Goal: Communication & Community: Participate in discussion

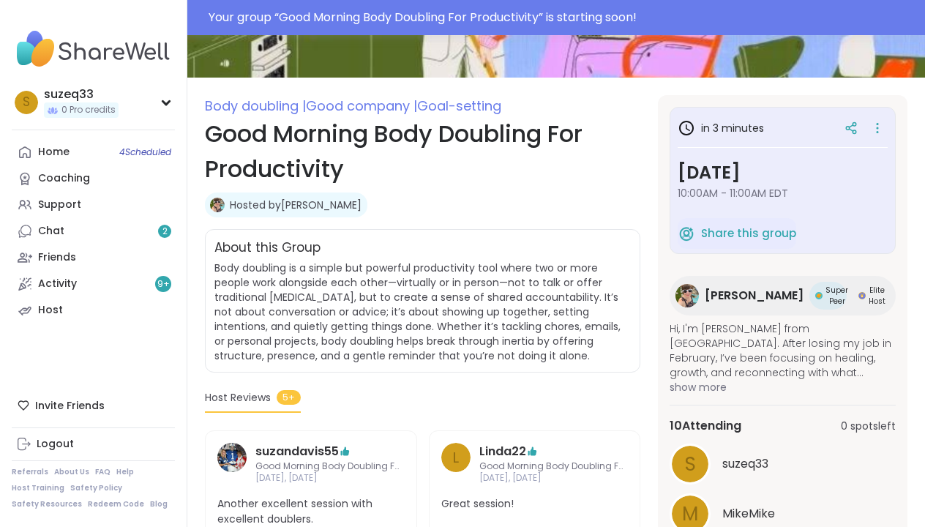
click at [669, 388] on span "show more" at bounding box center [782, 387] width 226 height 15
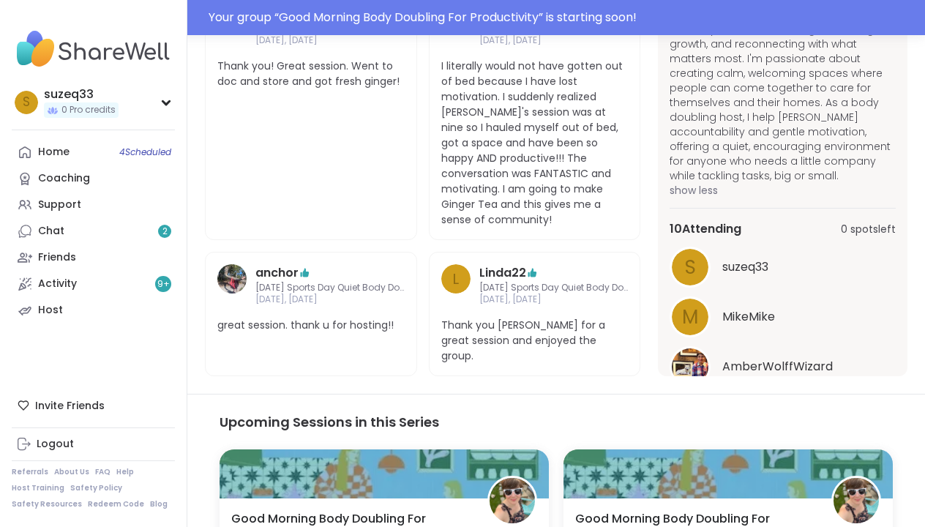
scroll to position [734, 0]
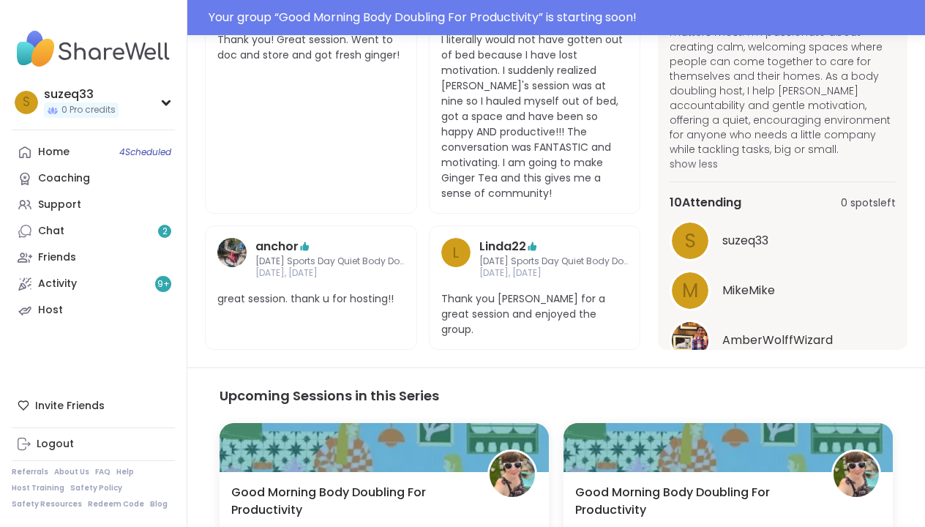
click at [766, 385] on button "See All" at bounding box center [782, 376] width 33 height 15
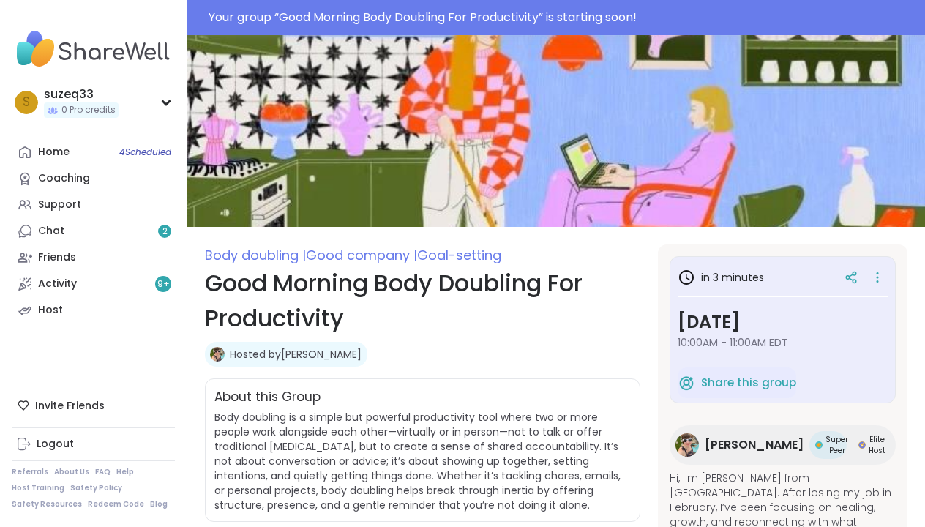
scroll to position [0, 0]
click at [61, 150] on div "Home 4 Scheduled" at bounding box center [53, 152] width 31 height 15
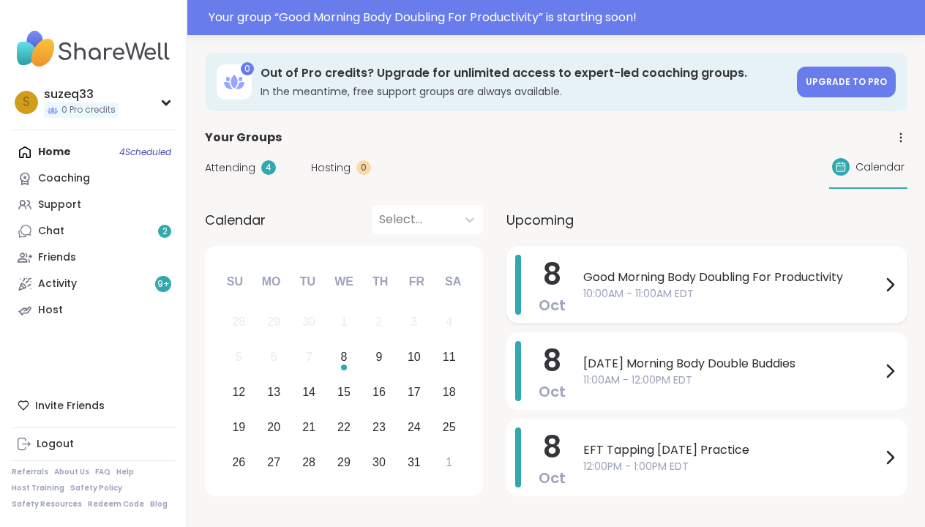
click at [674, 282] on span "Good Morning Body Doubling For Productivity" at bounding box center [732, 277] width 298 height 18
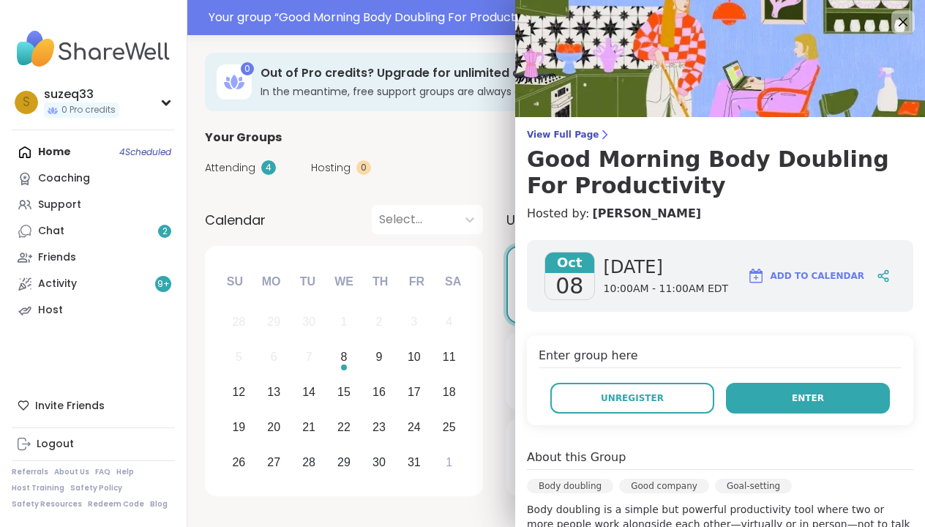
click at [787, 391] on button "Enter" at bounding box center [808, 398] width 164 height 31
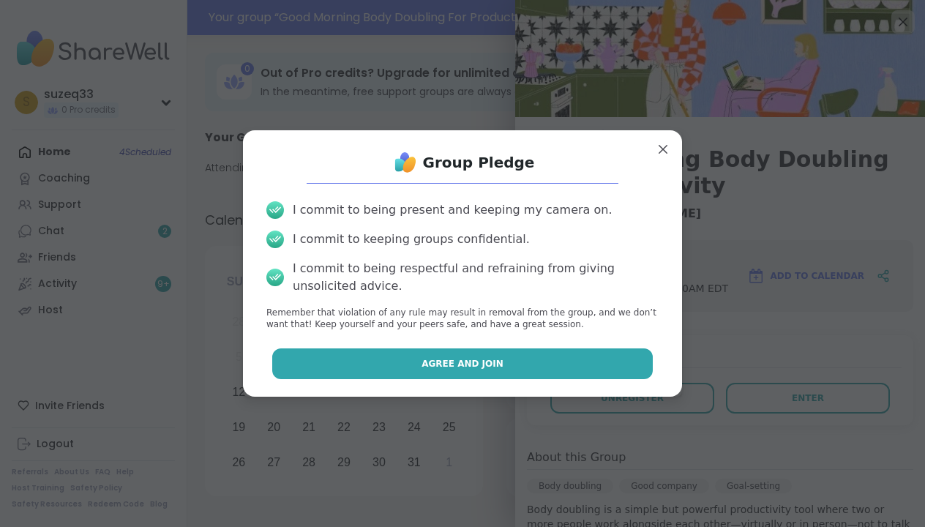
click at [578, 358] on button "Agree and Join" at bounding box center [462, 363] width 381 height 31
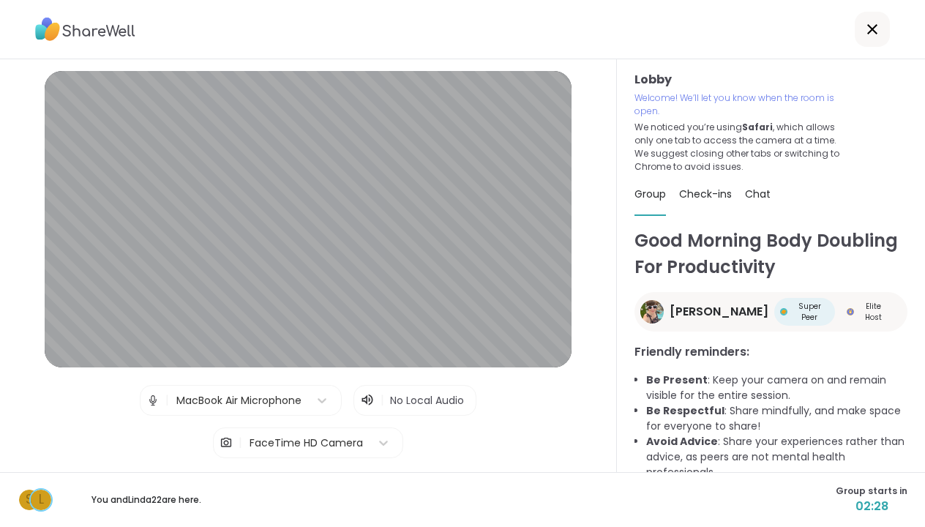
click at [369, 399] on icon at bounding box center [368, 399] width 1 height 5
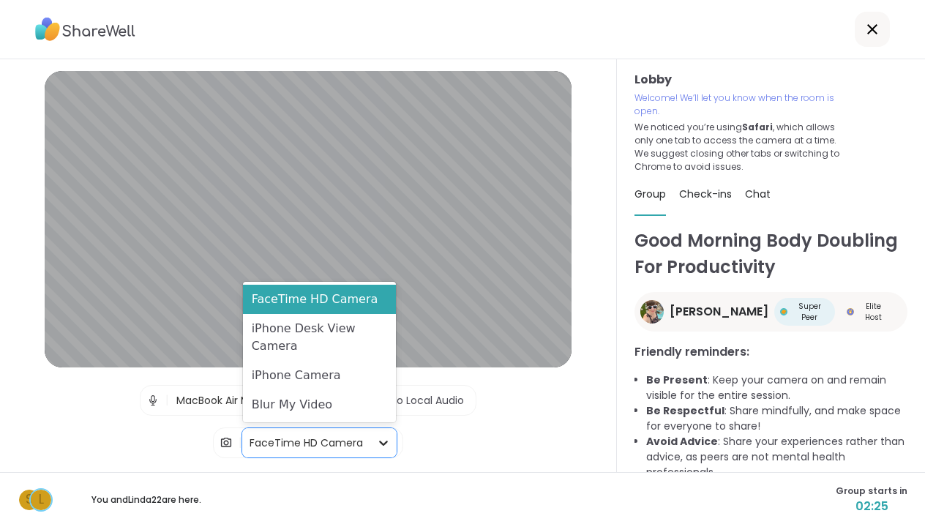
click at [377, 441] on icon at bounding box center [383, 442] width 15 height 15
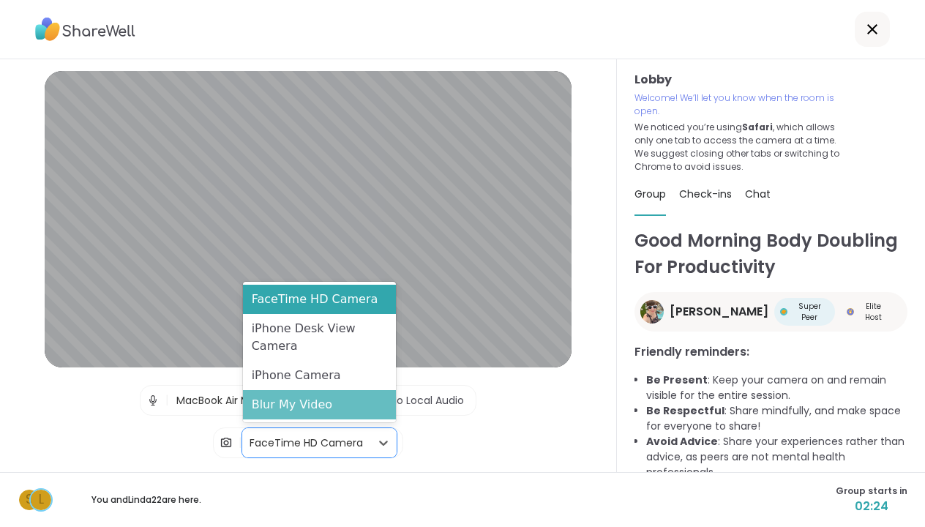
click at [361, 401] on div "Blur My Video" at bounding box center [319, 404] width 153 height 29
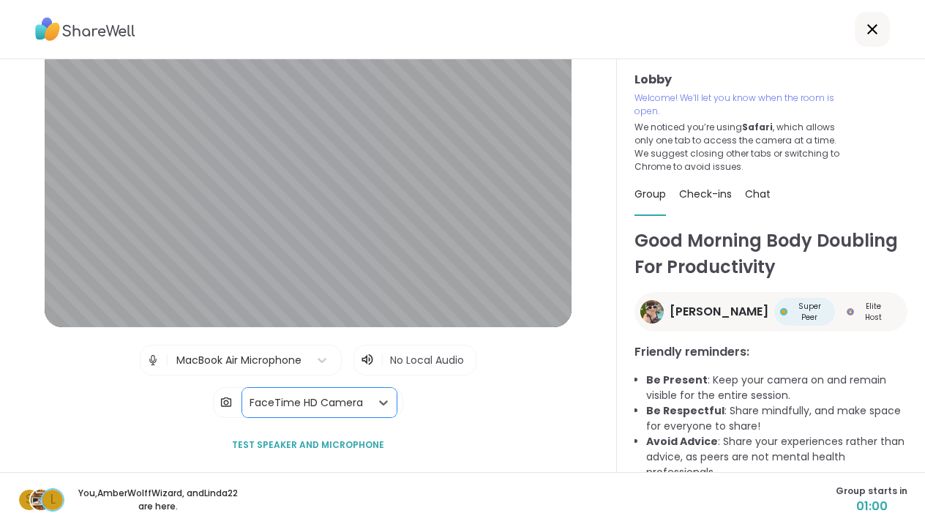
scroll to position [40, 0]
click at [366, 360] on icon at bounding box center [364, 360] width 6 height 10
click at [357, 444] on span "Test speaker and microphone" at bounding box center [308, 444] width 152 height 13
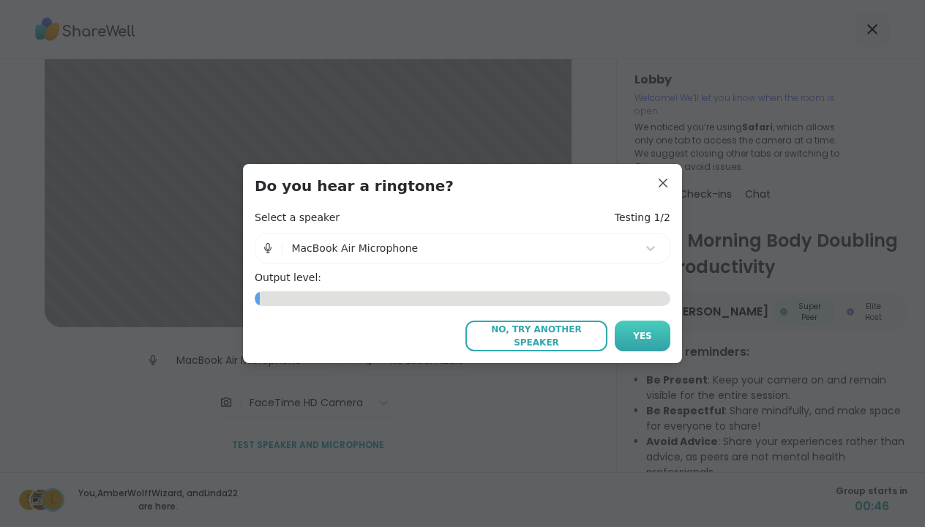
click at [652, 331] on button "Yes" at bounding box center [642, 335] width 56 height 31
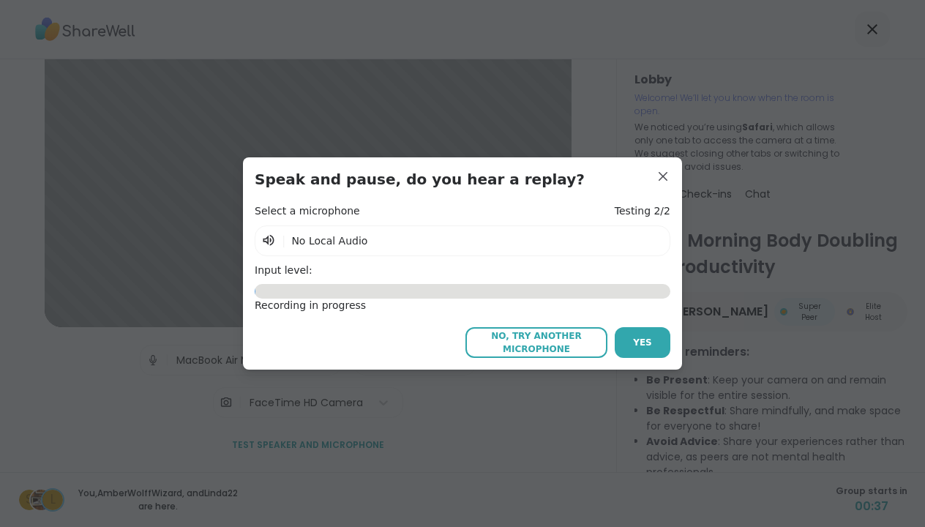
click at [568, 339] on span "No, try another microphone" at bounding box center [535, 342] width 127 height 26
click at [639, 342] on span "Yes" at bounding box center [642, 342] width 19 height 13
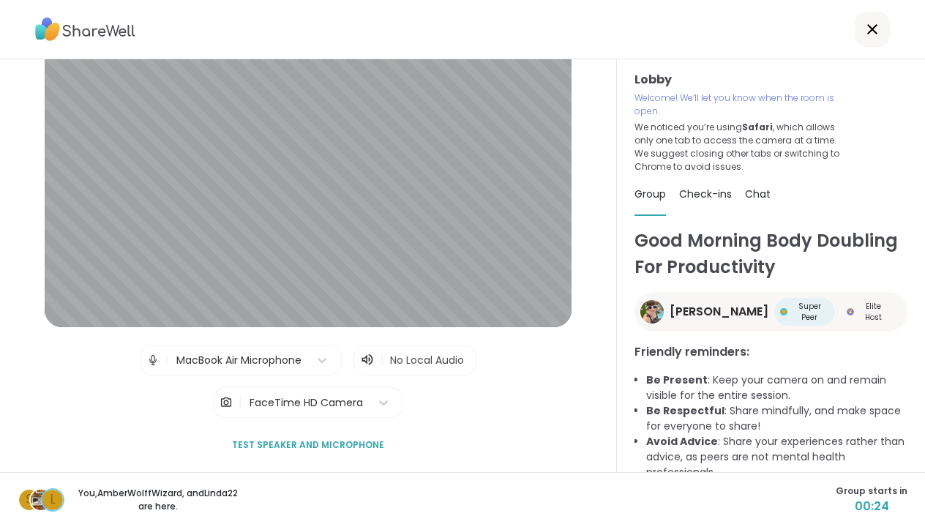
scroll to position [0, 0]
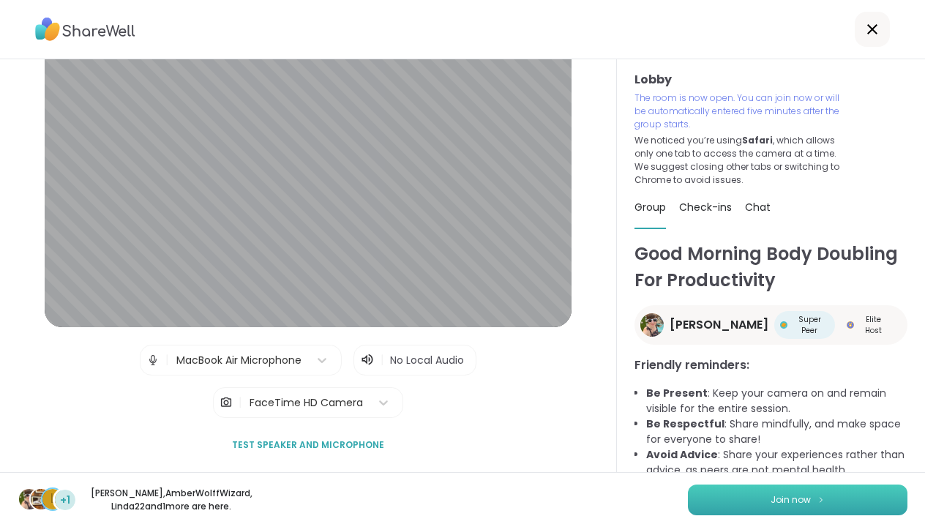
click at [727, 488] on button "Join now" at bounding box center [797, 499] width 219 height 31
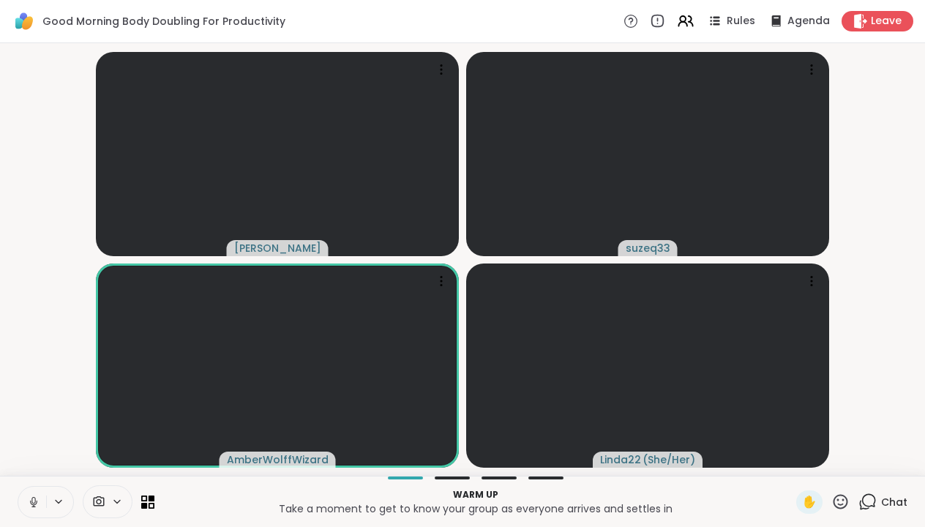
click at [34, 500] on icon at bounding box center [33, 501] width 13 height 13
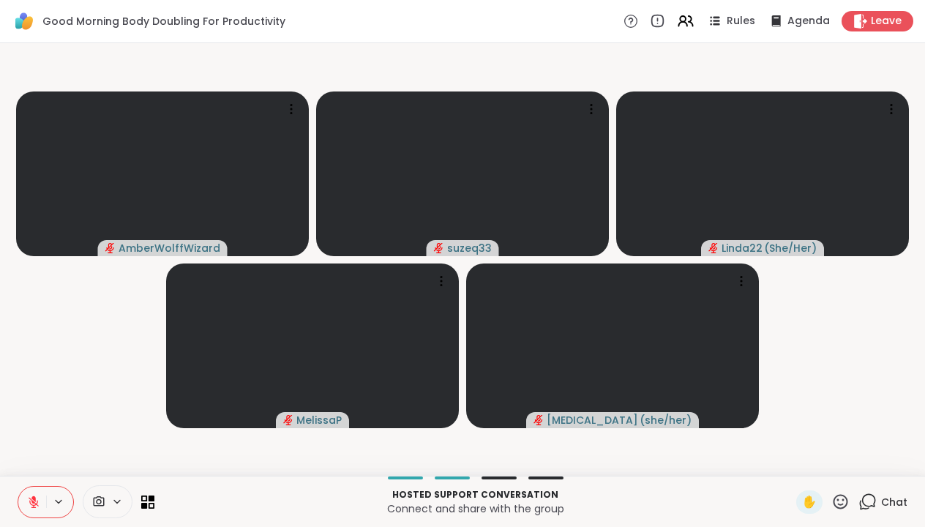
click at [865, 497] on icon at bounding box center [867, 501] width 18 height 18
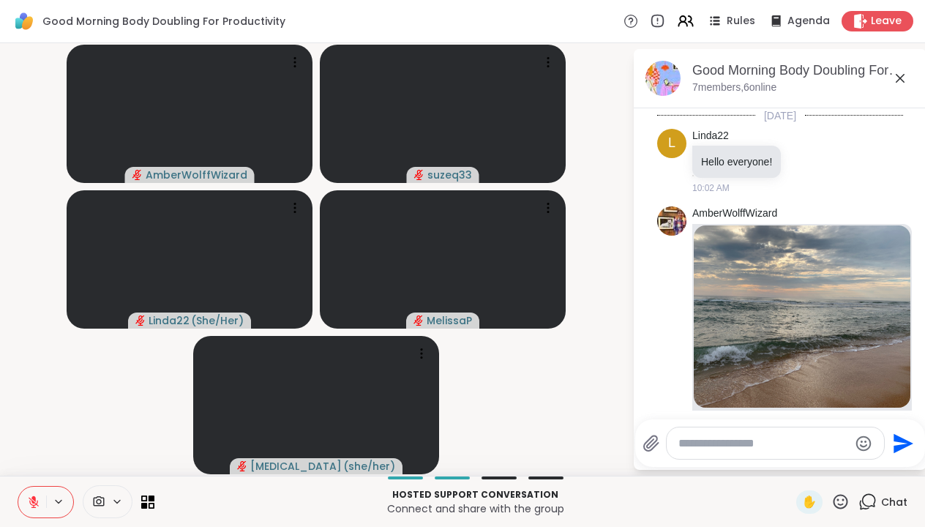
scroll to position [964, 0]
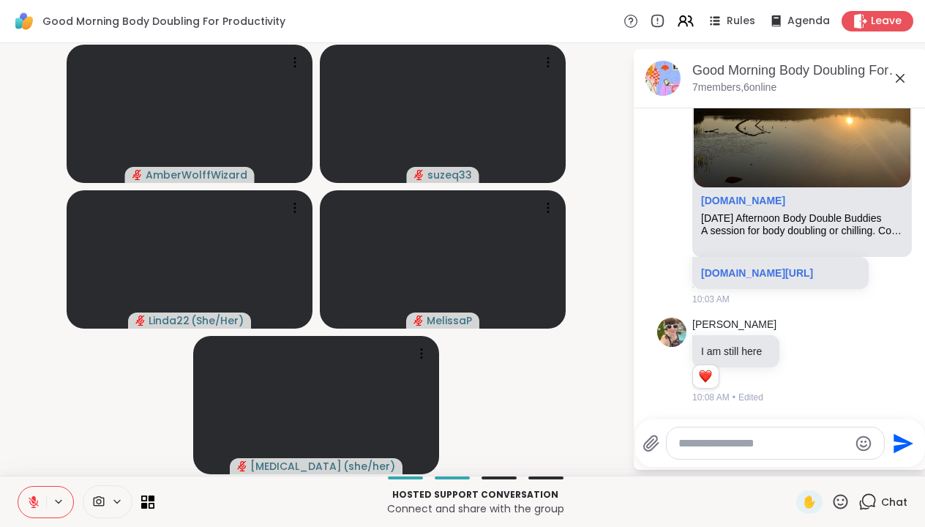
click at [748, 439] on textarea "Type your message" at bounding box center [763, 443] width 170 height 15
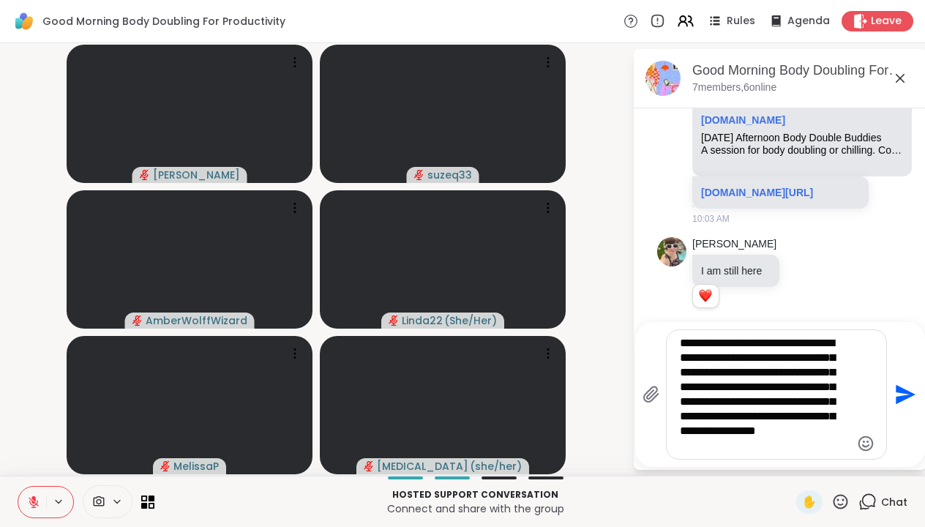
scroll to position [0, 0]
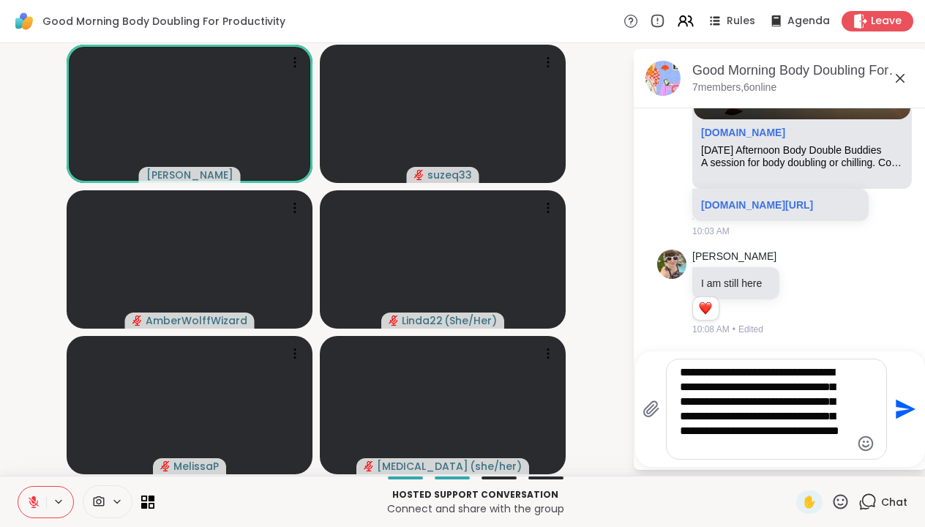
type textarea "**********"
click at [900, 410] on icon "Send" at bounding box center [903, 408] width 23 height 23
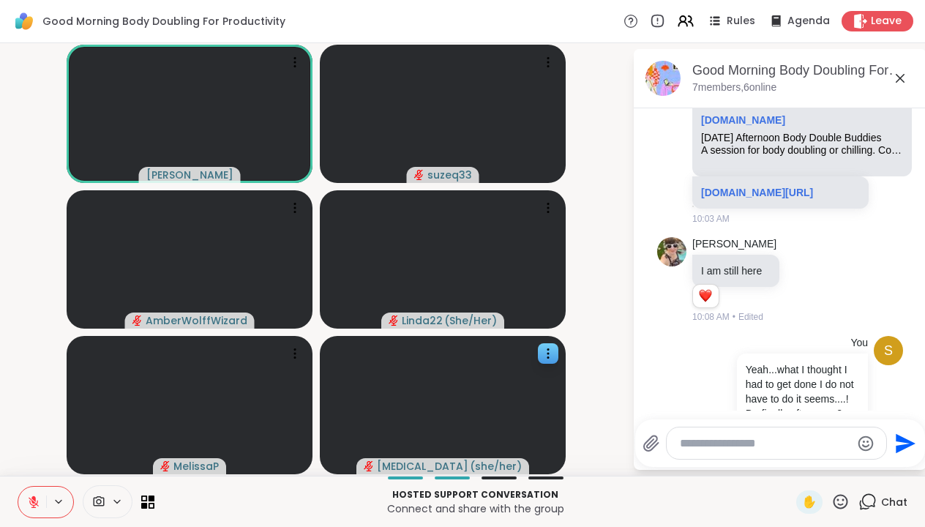
scroll to position [1144, 0]
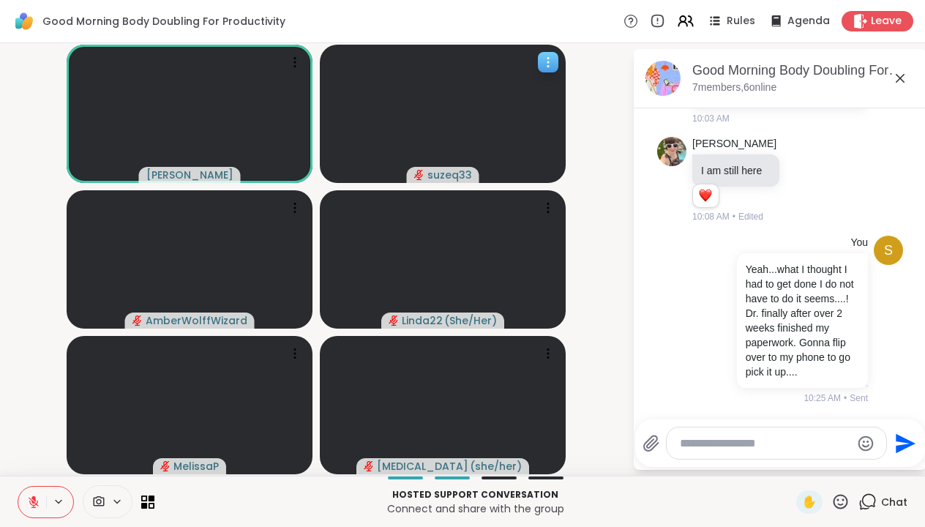
click at [546, 63] on icon at bounding box center [548, 62] width 15 height 15
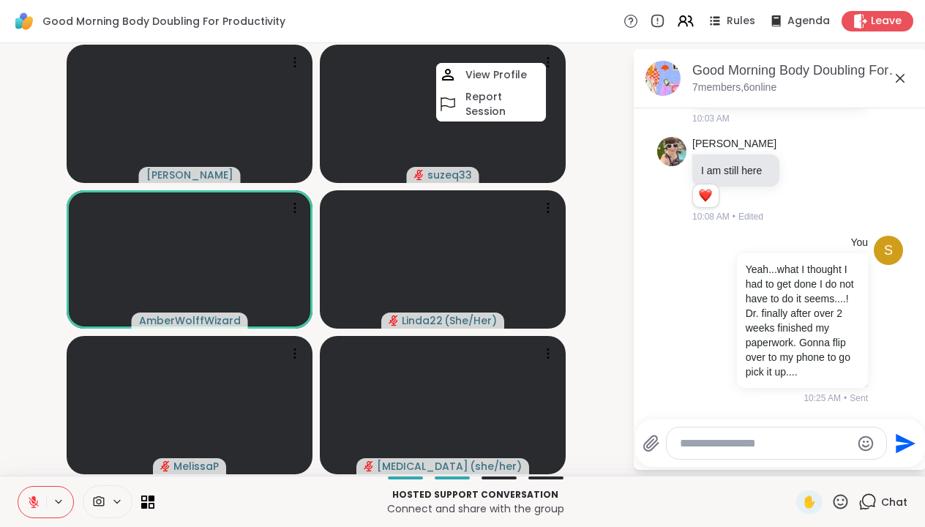
click at [616, 221] on video-player-container "[PERSON_NAME] suzeq33 View Profile Report Session AmberWolffWizard Linda22 ( Sh…" at bounding box center [316, 259] width 614 height 421
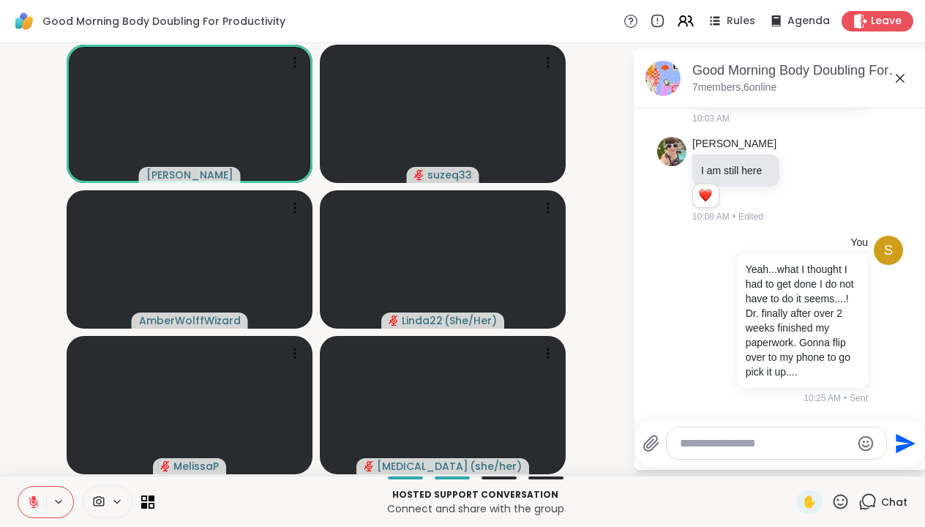
click at [723, 437] on textarea "Type your message" at bounding box center [764, 443] width 170 height 15
click at [34, 502] on icon at bounding box center [34, 502] width 10 height 10
click at [770, 445] on textarea "**********" at bounding box center [764, 443] width 170 height 15
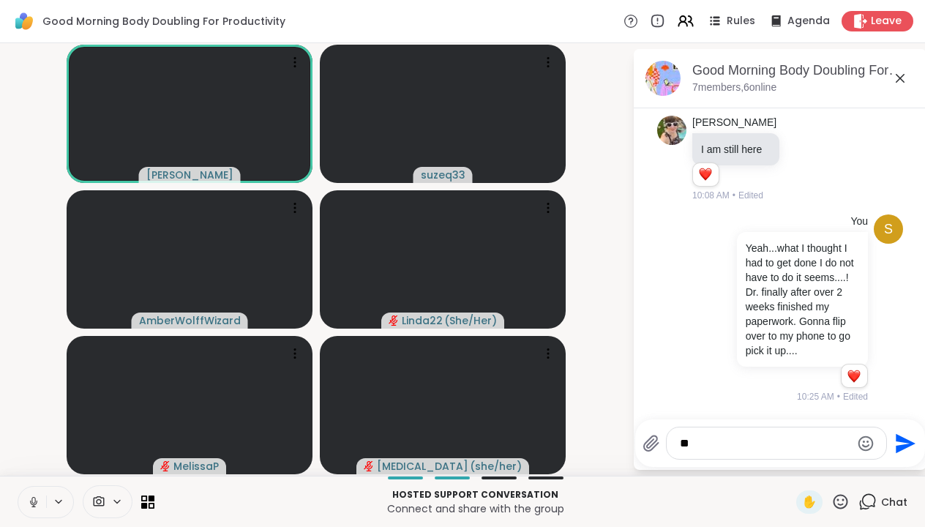
scroll to position [1164, 0]
type textarea "*"
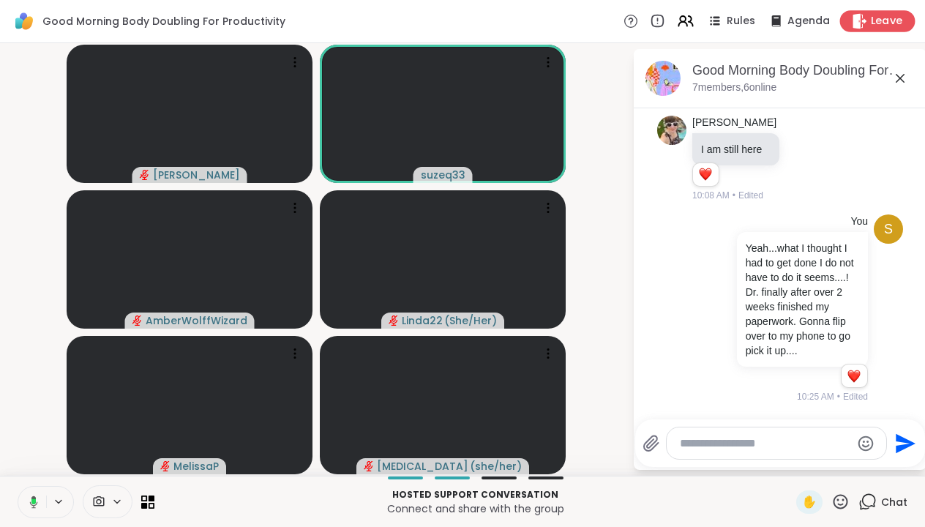
click at [882, 18] on span "Leave" at bounding box center [886, 21] width 32 height 15
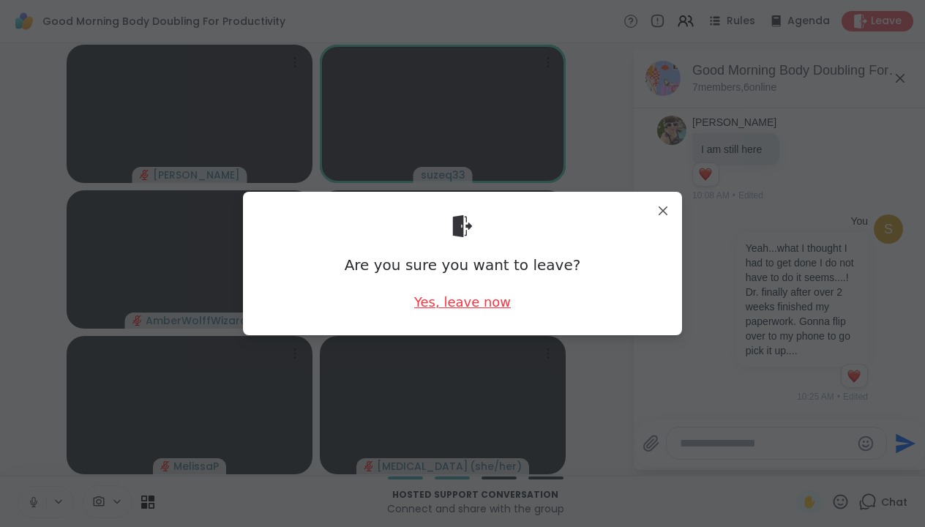
click at [486, 299] on div "Yes, leave now" at bounding box center [462, 302] width 97 height 18
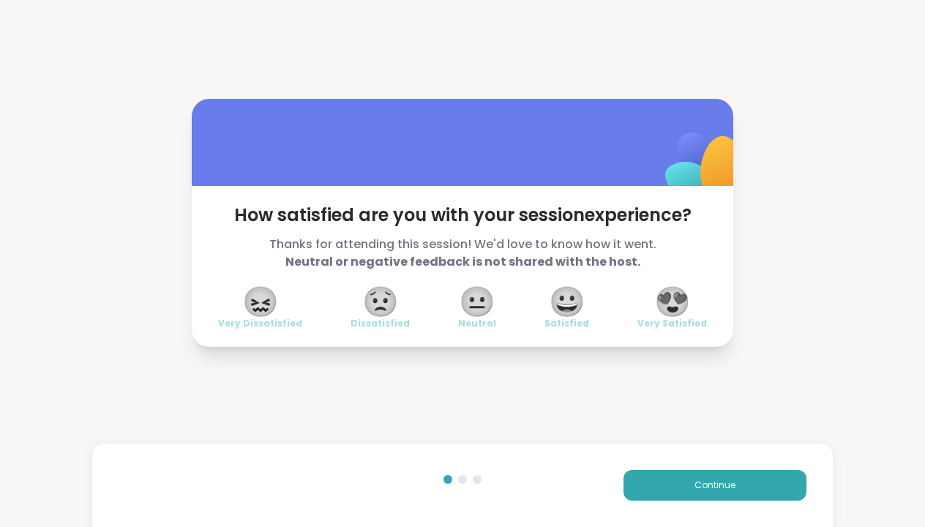
click at [685, 297] on span "😍" at bounding box center [672, 301] width 37 height 26
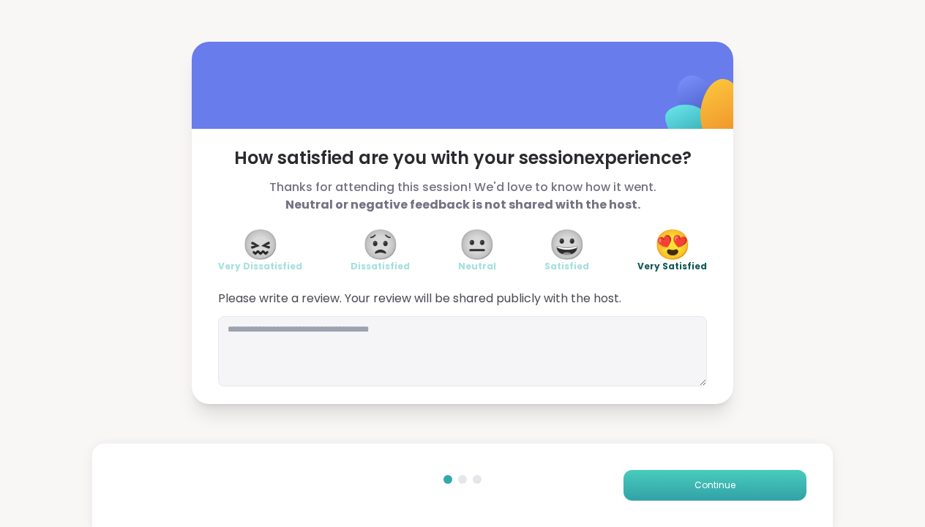
click at [722, 479] on span "Continue" at bounding box center [714, 484] width 41 height 13
